Goal: Find contact information: Find contact information

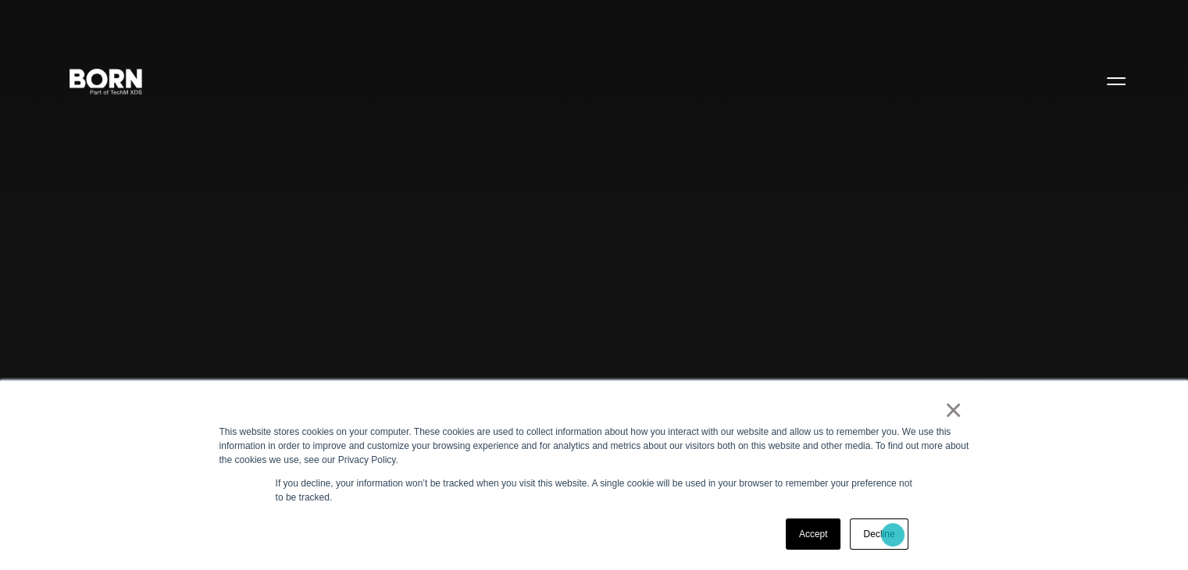
click at [893, 535] on link "Decline" at bounding box center [879, 533] width 58 height 31
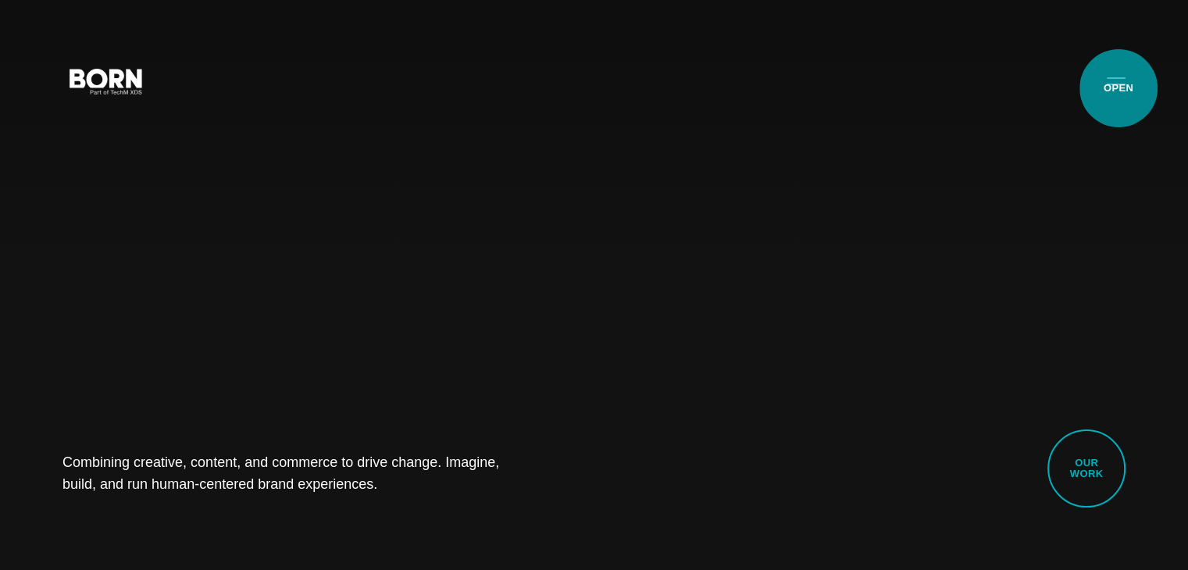
click at [1118, 89] on button "Primary Menu" at bounding box center [1115, 80] width 37 height 33
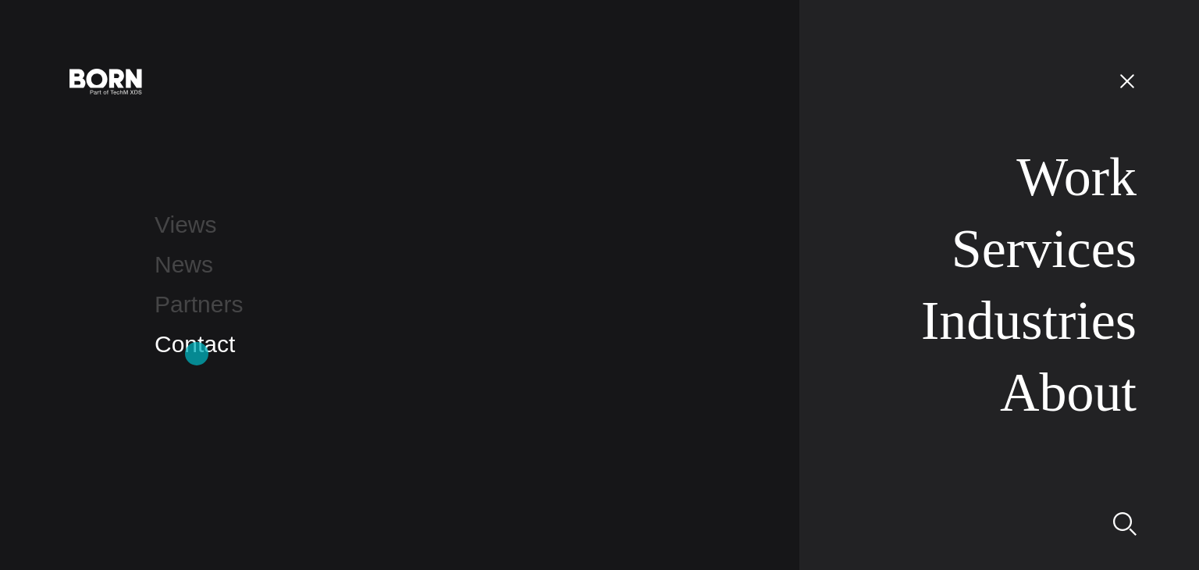
click at [197, 354] on link "Contact" at bounding box center [195, 344] width 80 height 26
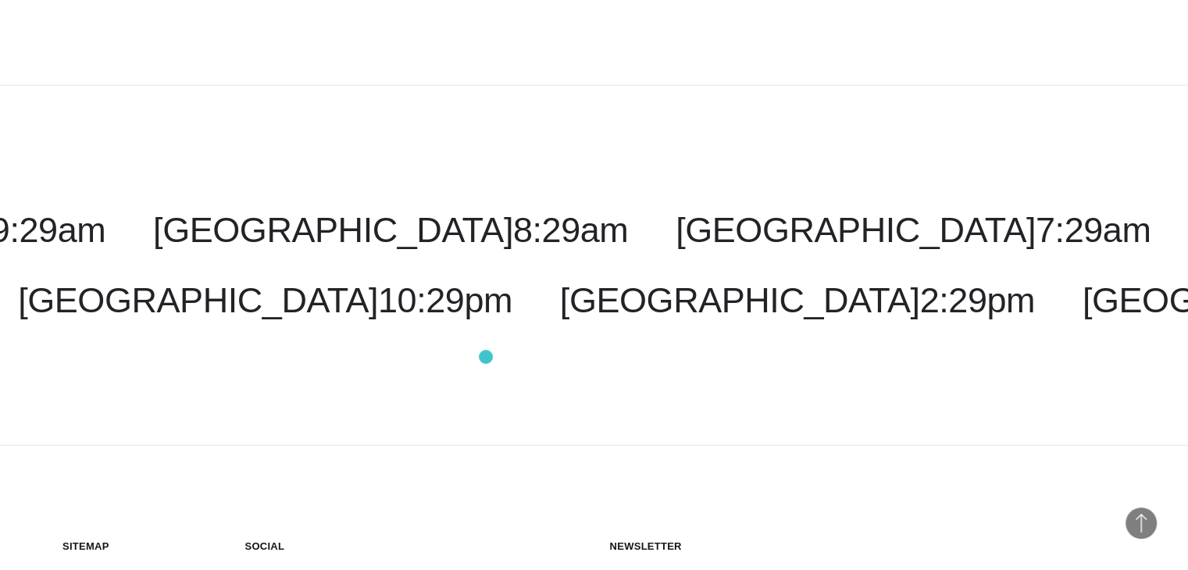
scroll to position [3932, 0]
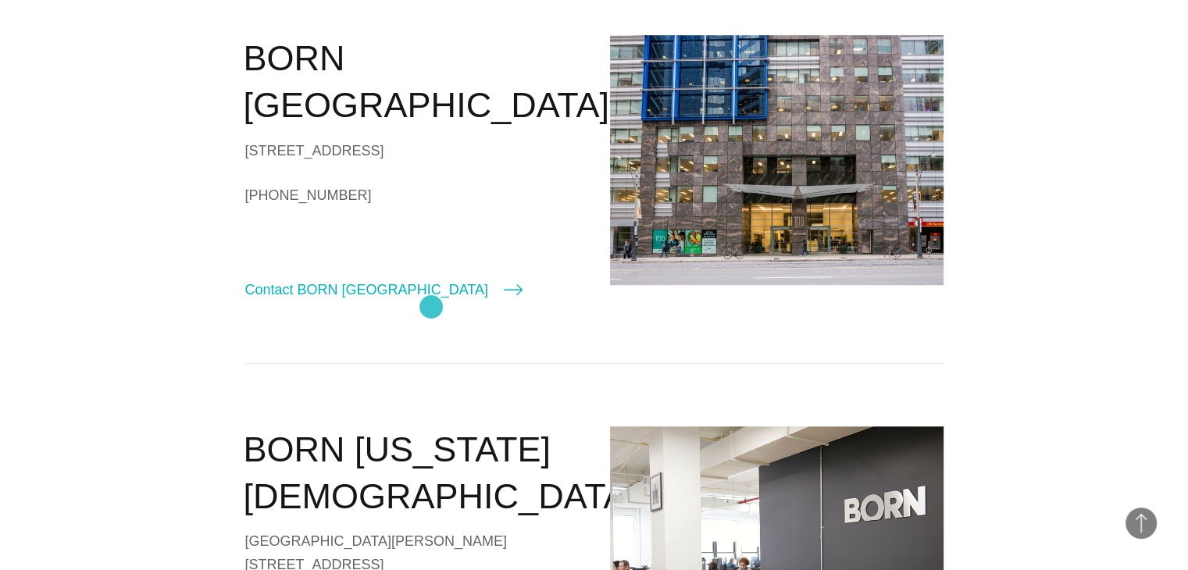
scroll to position [937, 0]
